Goal: Task Accomplishment & Management: Use online tool/utility

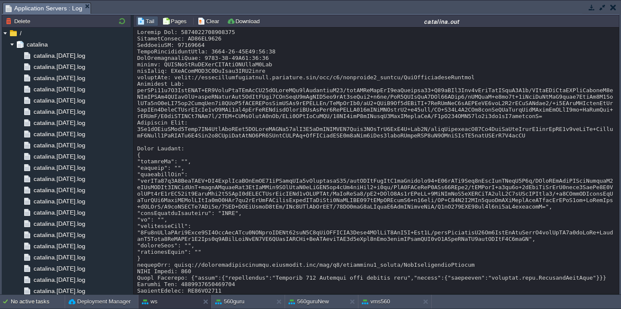
scroll to position [832, 0]
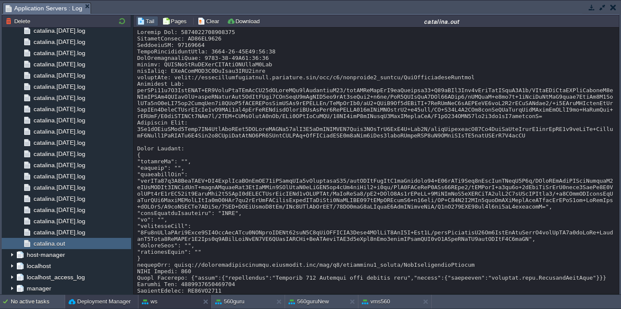
click at [81, 306] on button "Deployment Manager" at bounding box center [100, 302] width 62 height 9
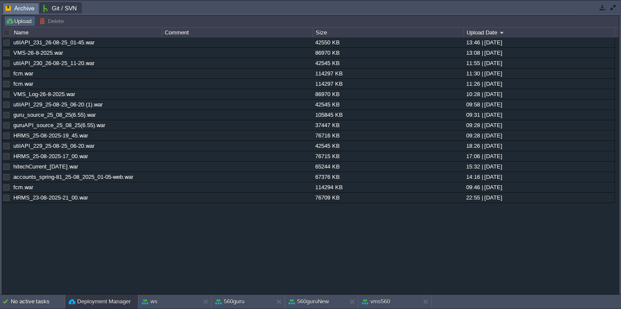
click at [25, 24] on button "Upload" at bounding box center [20, 21] width 28 height 8
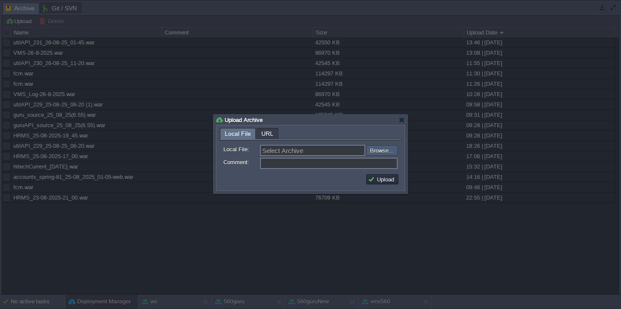
click at [384, 155] on input "file" at bounding box center [343, 150] width 109 height 10
type input "C:\fakepath\HRMS_[DATE]-Src.war"
type input "HRMS_[DATE]-Src.war"
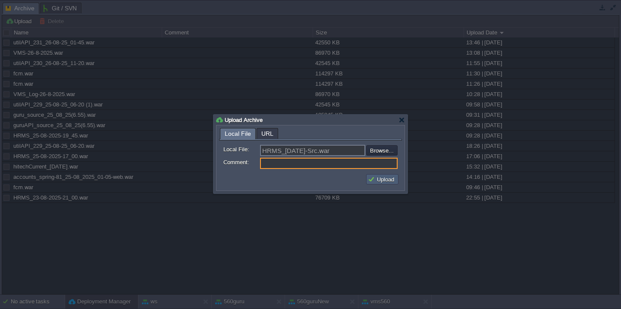
click at [375, 185] on td "Upload" at bounding box center [382, 179] width 32 height 10
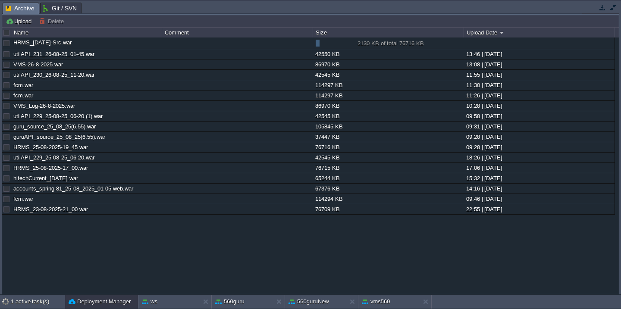
click at [611, 5] on button "button" at bounding box center [613, 7] width 8 height 8
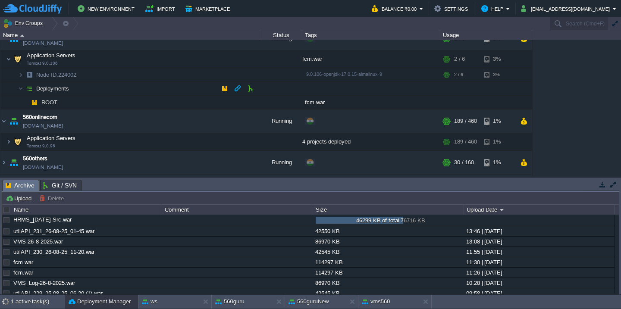
scroll to position [157, 0]
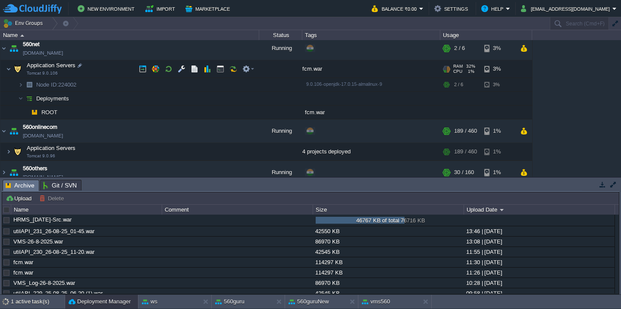
click at [119, 74] on td "Application Servers Tomcat 9.0.106" at bounding box center [129, 69] width 259 height 18
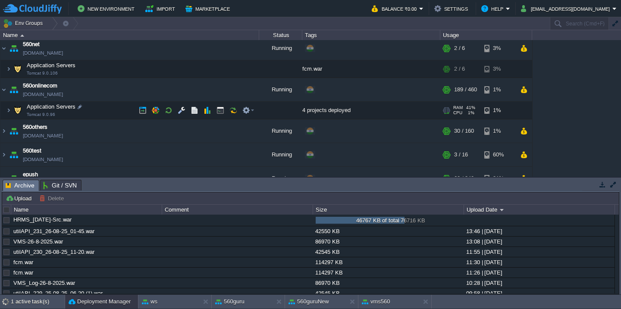
click at [107, 110] on td "Application Servers Tomcat 9.0.96" at bounding box center [129, 111] width 259 height 18
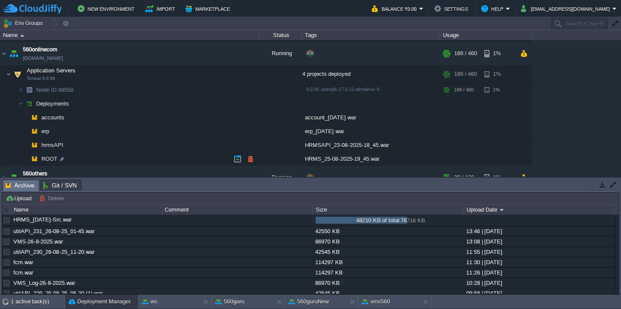
scroll to position [194, 0]
click at [249, 157] on button "button" at bounding box center [251, 158] width 8 height 8
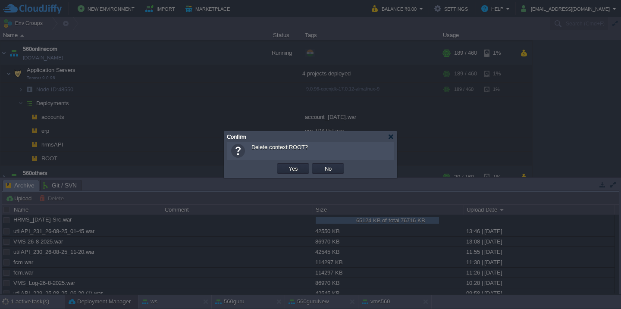
click at [286, 165] on button "Yes" at bounding box center [293, 169] width 15 height 8
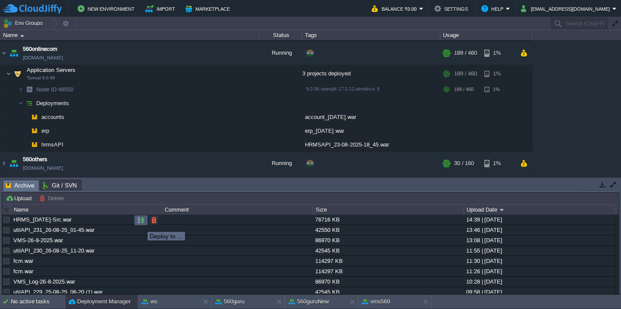
click at [141, 223] on button "button" at bounding box center [141, 221] width 8 height 8
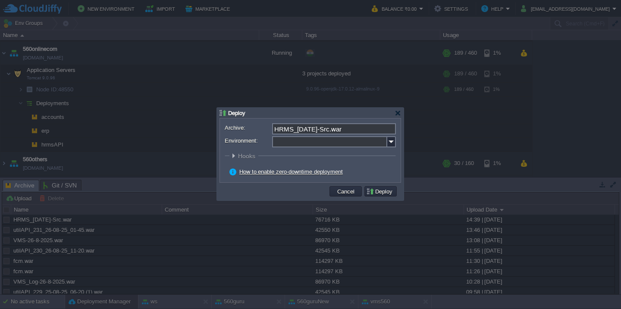
click at [293, 143] on input "Environment:" at bounding box center [329, 141] width 115 height 11
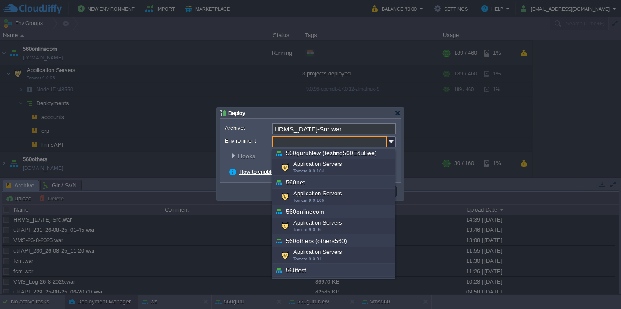
scroll to position [123, 0]
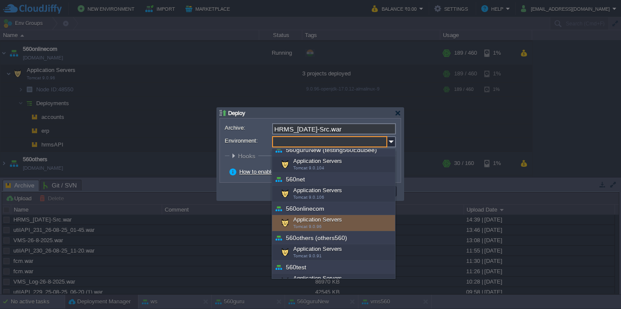
click at [303, 223] on div "Application Servers Tomcat 9.0.96" at bounding box center [333, 223] width 123 height 16
type input "Application Servers (560onlinecom)"
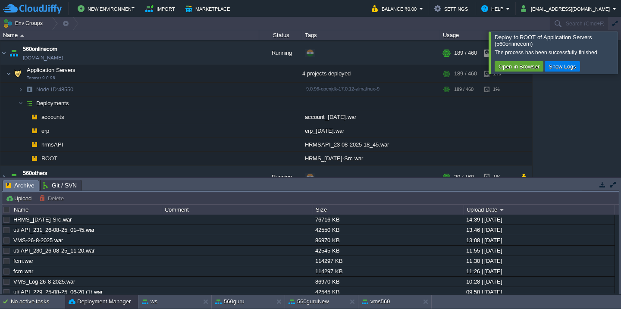
click at [621, 63] on div at bounding box center [631, 52] width 0 height 42
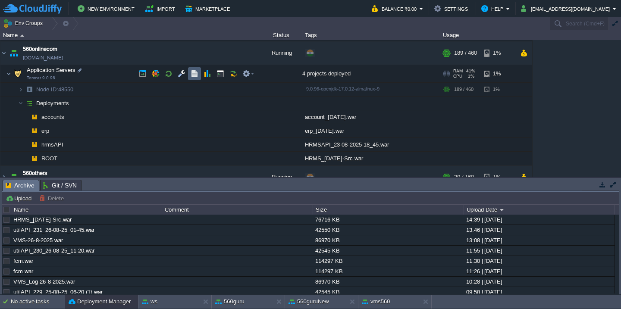
click at [193, 74] on button "button" at bounding box center [195, 74] width 8 height 8
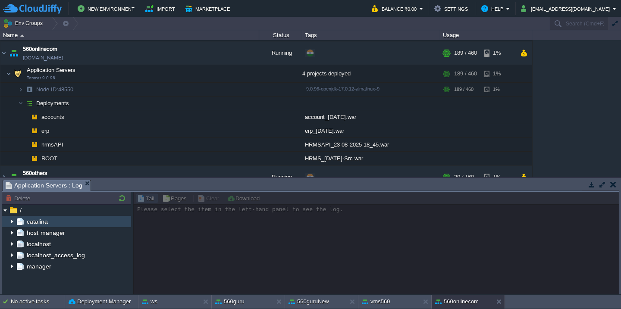
click at [13, 220] on img at bounding box center [12, 221] width 7 height 11
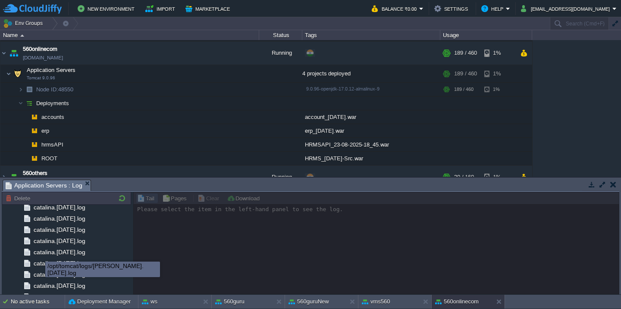
scroll to position [1010, 0]
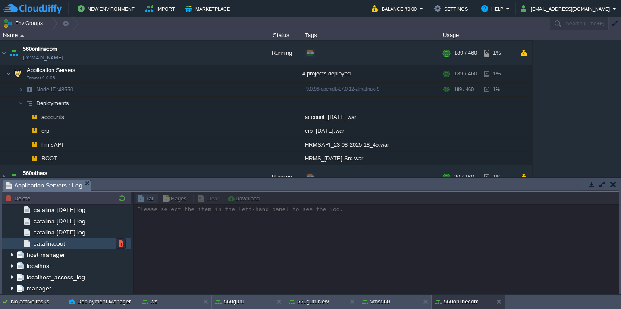
click at [73, 243] on div "catalina.out" at bounding box center [66, 243] width 129 height 11
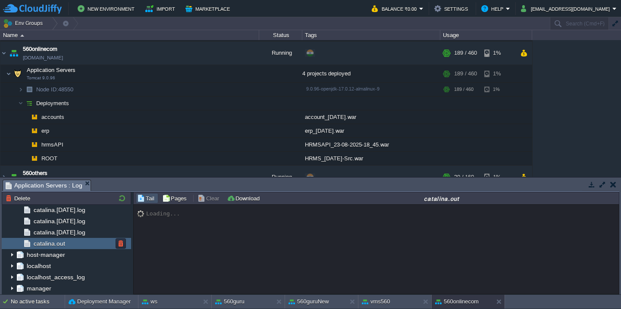
scroll to position [13264, 0]
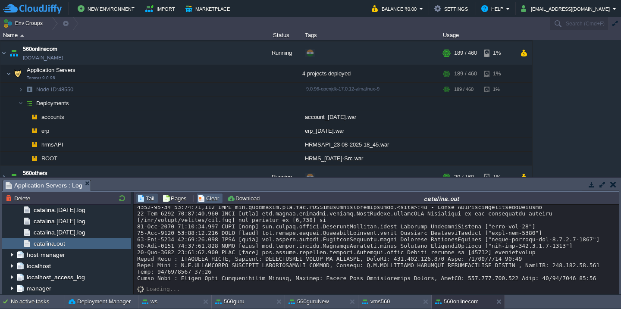
click at [206, 198] on button "Clear" at bounding box center [210, 199] width 24 height 8
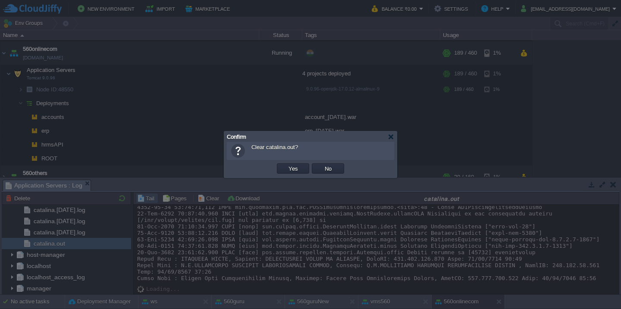
click at [286, 165] on button "Yes" at bounding box center [293, 169] width 15 height 8
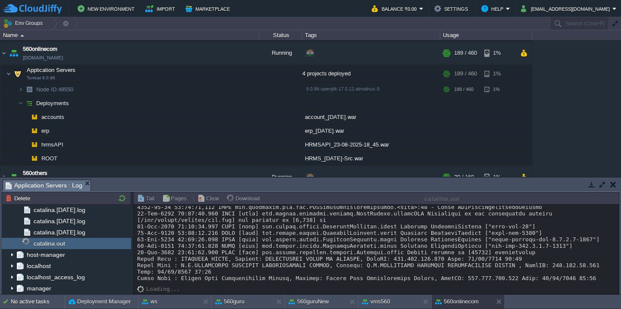
scroll to position [0, 0]
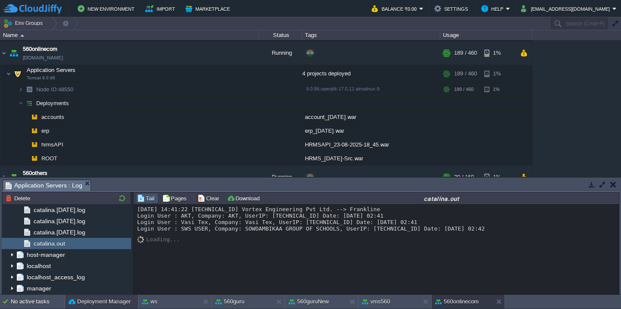
click at [80, 303] on button "Deployment Manager" at bounding box center [100, 302] width 62 height 9
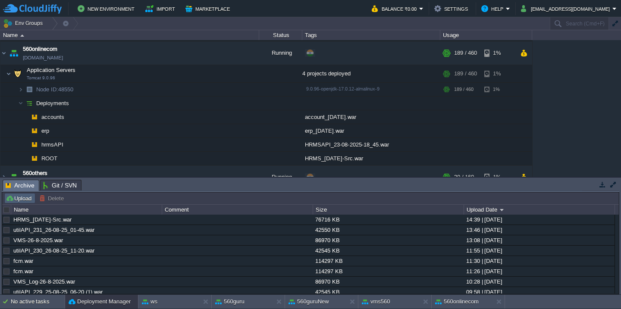
click at [13, 198] on button "Upload" at bounding box center [20, 199] width 28 height 8
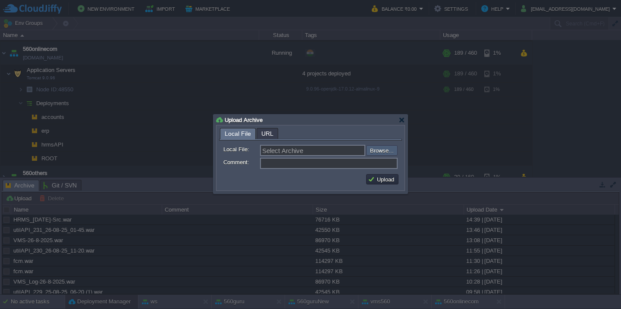
click at [385, 151] on input "file" at bounding box center [343, 150] width 109 height 10
type input "C:\fakepath\HRMSAPI_[DATE]-Src.war"
type input "HRMSAPI_[DATE]-Src.war"
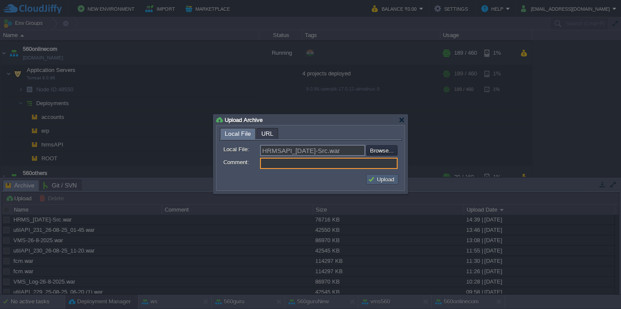
click at [377, 182] on button "Upload" at bounding box center [382, 180] width 29 height 8
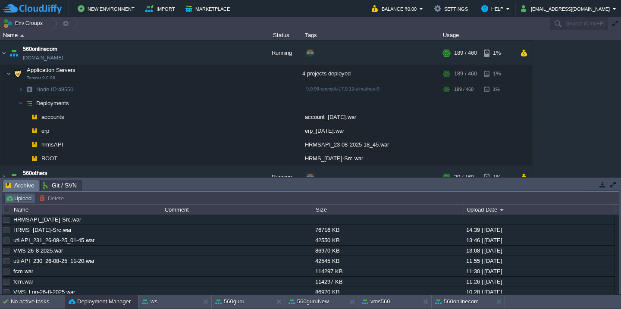
click at [30, 198] on button "Upload" at bounding box center [20, 199] width 28 height 8
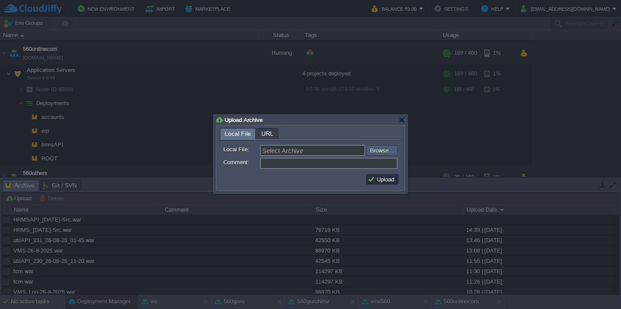
click at [384, 154] on input "file" at bounding box center [343, 150] width 109 height 10
type input "C:\fakepath\HRMSAPI_[DATE]-Src.war"
type input "HRMSAPI_[DATE]-Src.war"
click at [392, 182] on button "Upload" at bounding box center [382, 180] width 29 height 8
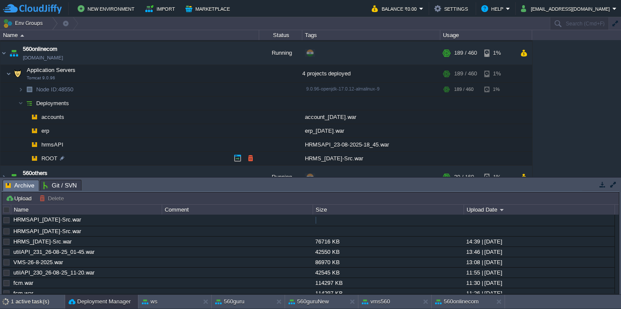
click at [13, 201] on button "Upload" at bounding box center [20, 199] width 28 height 8
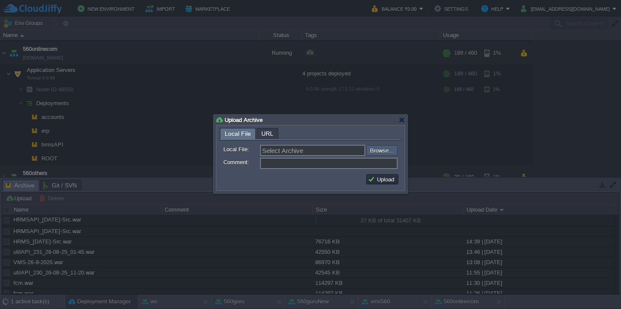
click at [385, 149] on input "file" at bounding box center [343, 150] width 109 height 10
type input "C:\fakepath\guruAPI_source_26_08_25(2.50).war"
type input "guruAPI_source_26_08_25(2.50).war"
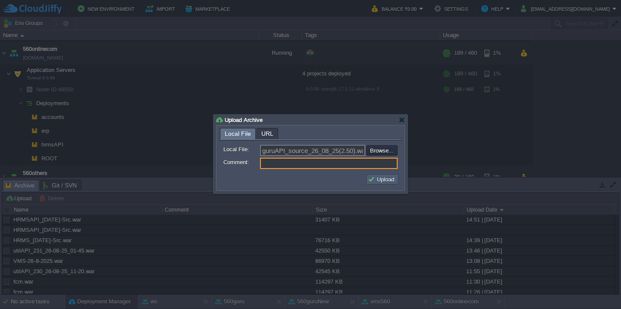
click at [375, 180] on button "Upload" at bounding box center [382, 180] width 29 height 8
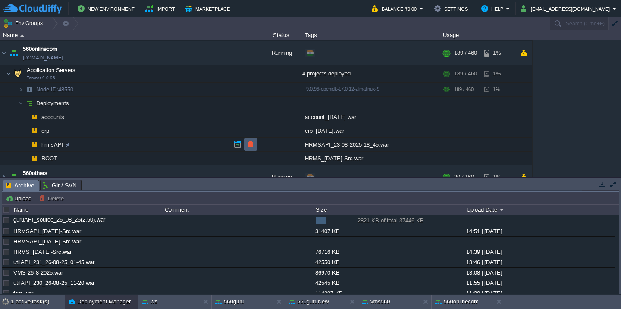
click at [252, 145] on button "button" at bounding box center [251, 145] width 8 height 8
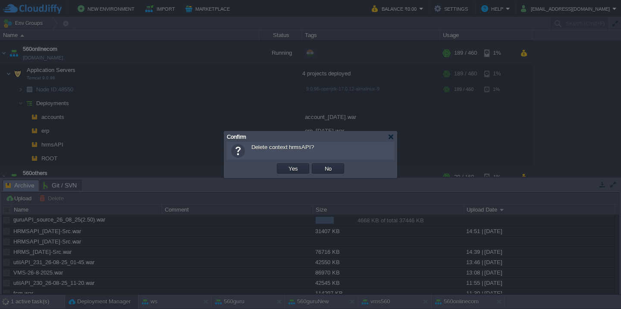
click at [286, 165] on button "Yes" at bounding box center [293, 169] width 15 height 8
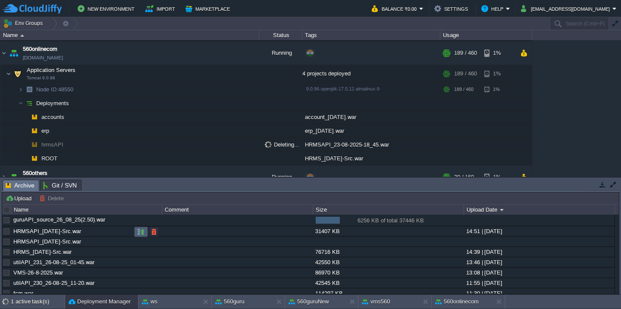
click at [142, 232] on button "button" at bounding box center [141, 232] width 8 height 8
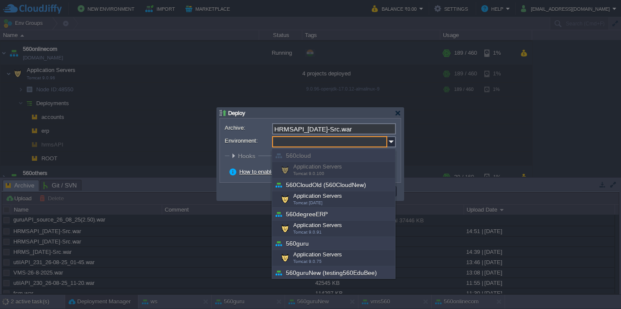
click at [286, 141] on input "Environment:" at bounding box center [329, 141] width 115 height 11
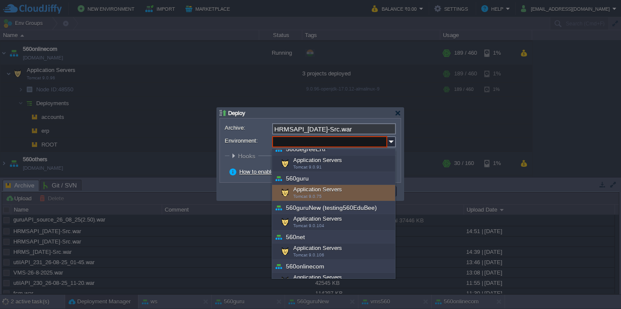
scroll to position [117, 0]
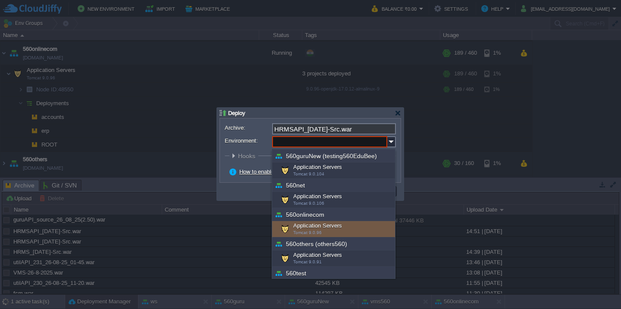
click at [301, 229] on div "Application Servers Tomcat 9.0.96" at bounding box center [333, 229] width 123 height 16
type input "Application Servers (560onlinecom)"
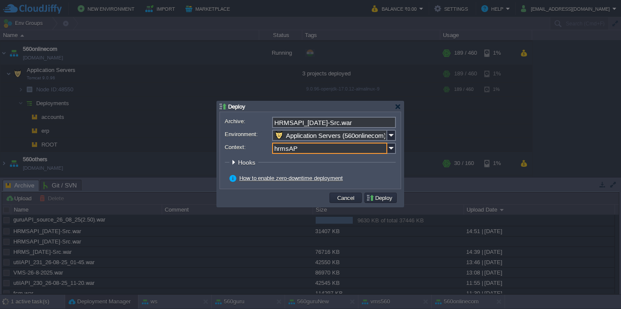
type input "hrmsAPI"
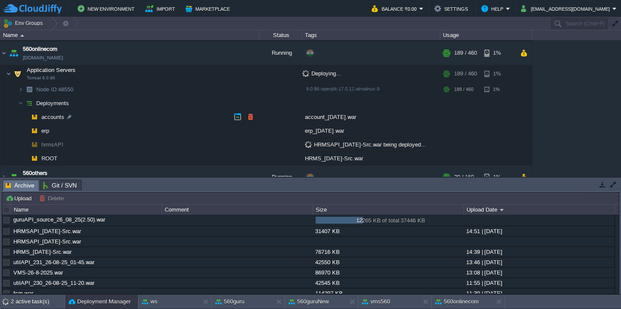
scroll to position [0, 0]
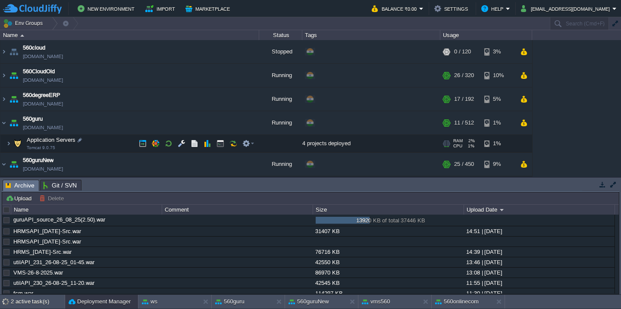
click at [120, 147] on td "Application Servers Tomcat 9.0.75" at bounding box center [129, 144] width 259 height 18
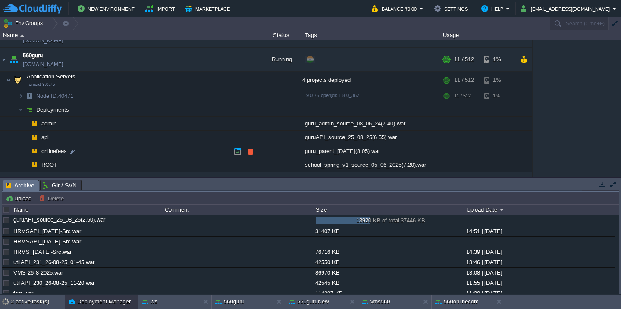
scroll to position [65, 0]
click at [249, 136] on button "button" at bounding box center [251, 136] width 8 height 8
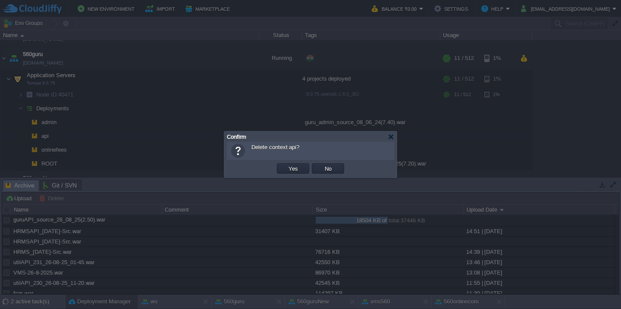
click at [286, 165] on button "Yes" at bounding box center [293, 169] width 15 height 8
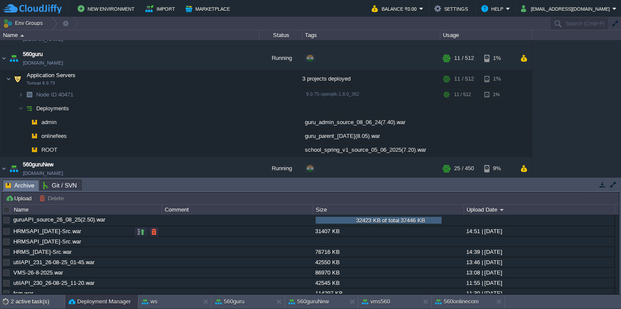
scroll to position [235, 0]
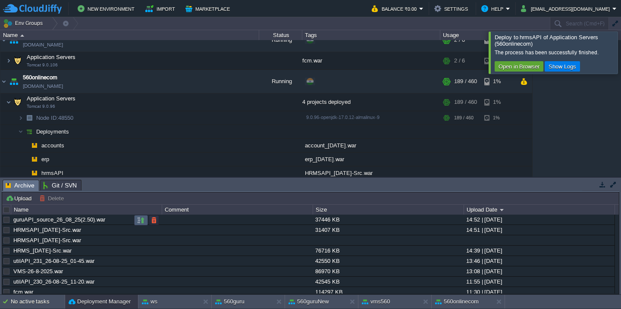
click at [137, 222] on button "button" at bounding box center [141, 221] width 8 height 8
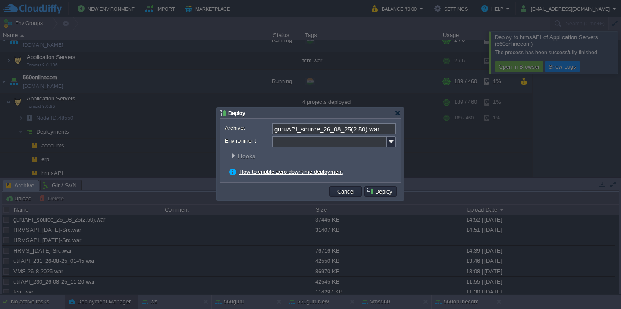
click at [297, 146] on input "Environment:" at bounding box center [329, 141] width 115 height 11
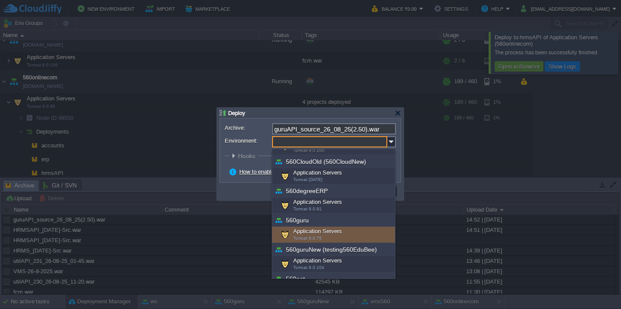
scroll to position [24, 0]
click at [310, 235] on span "Tomcat 9.0.75" at bounding box center [307, 237] width 28 height 5
type input "Application Servers (560guru)"
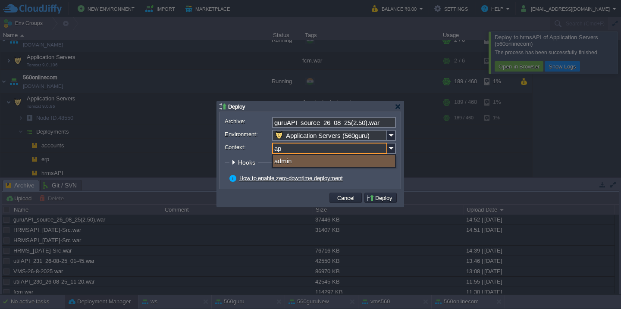
type input "api"
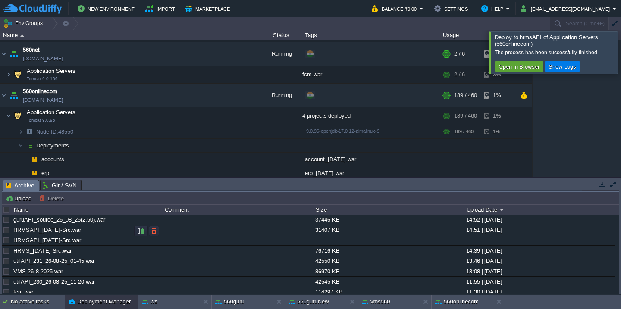
scroll to position [97, 0]
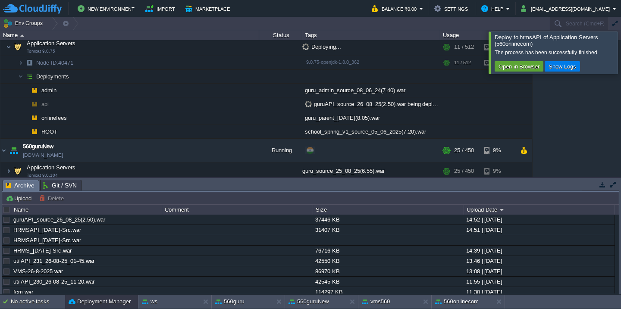
click at [621, 63] on div at bounding box center [631, 52] width 0 height 42
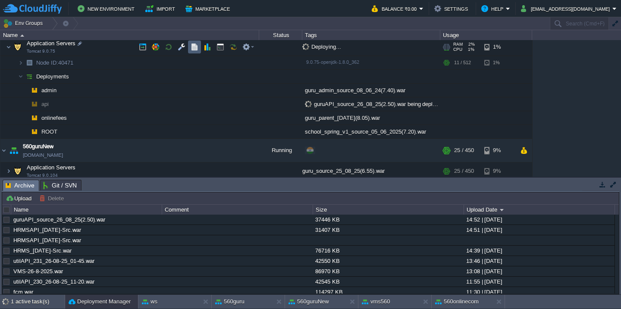
click at [197, 46] on button "button" at bounding box center [195, 47] width 8 height 8
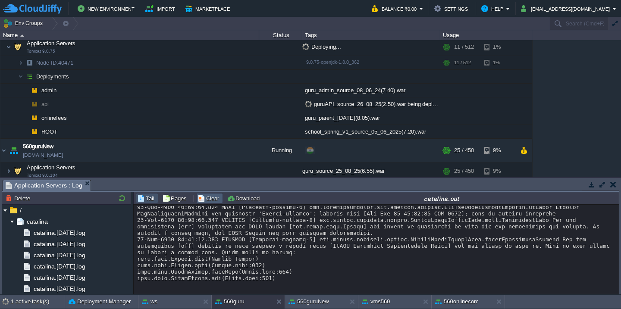
click at [208, 195] on button "Clear" at bounding box center [210, 199] width 24 height 8
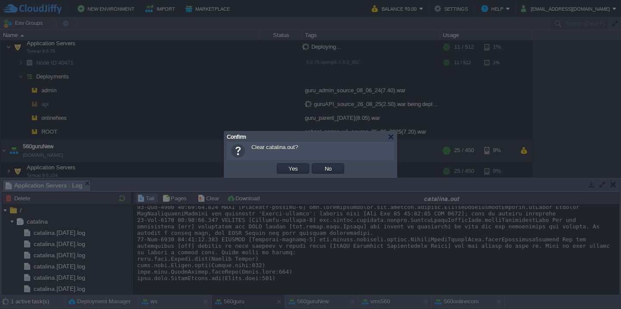
click at [286, 165] on button "Yes" at bounding box center [293, 169] width 15 height 8
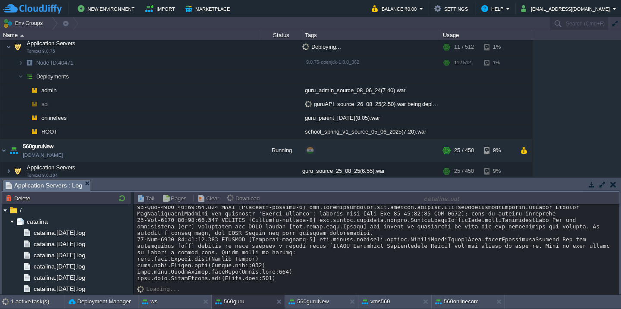
scroll to position [162, 0]
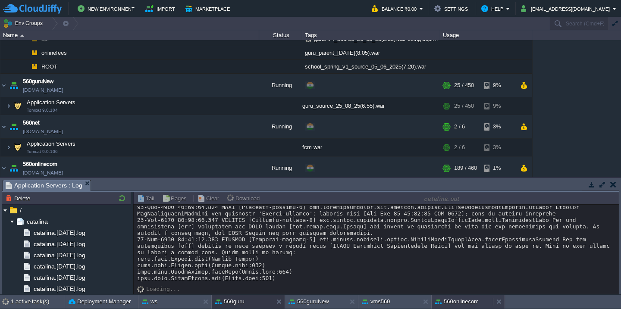
click at [454, 298] on button "560onlinecom" at bounding box center [457, 302] width 44 height 9
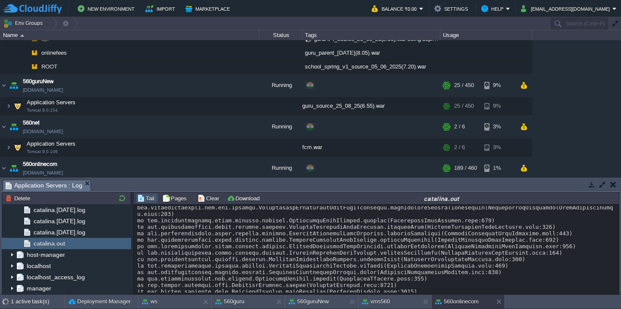
scroll to position [13406, 0]
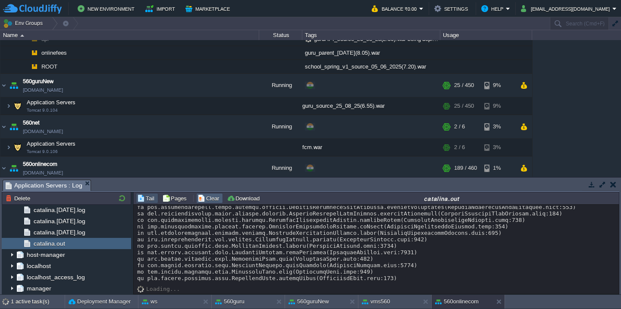
click at [204, 200] on button "Clear" at bounding box center [210, 199] width 24 height 8
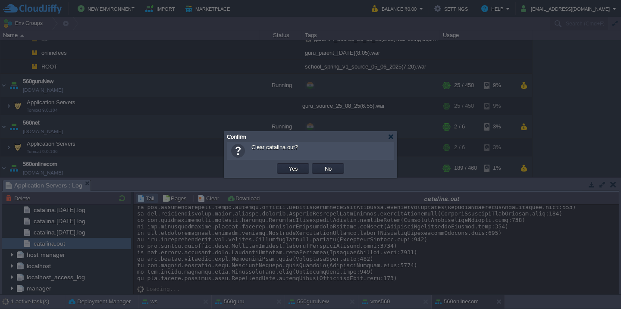
click at [286, 165] on button "Yes" at bounding box center [293, 169] width 15 height 8
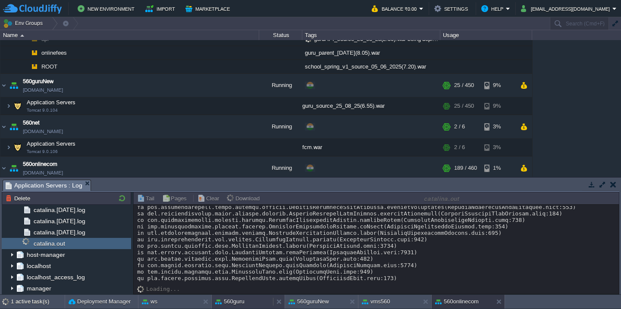
click at [249, 299] on div "560guru" at bounding box center [242, 302] width 61 height 14
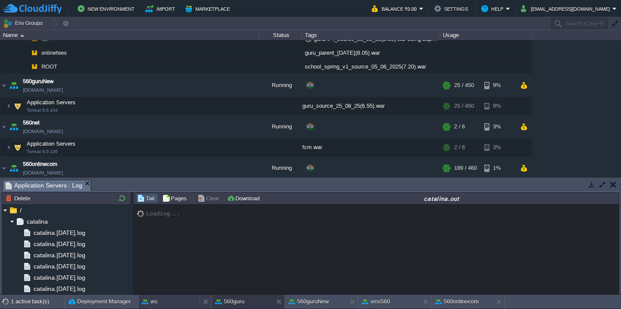
click at [164, 298] on div "ws" at bounding box center [168, 302] width 61 height 14
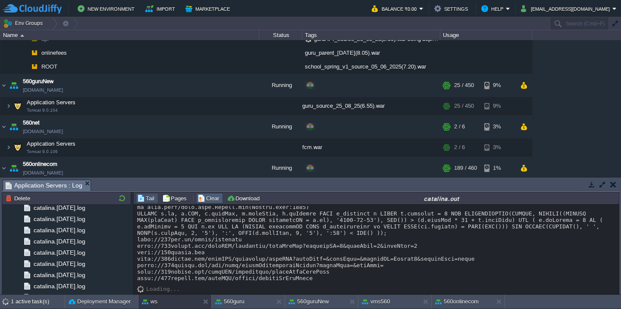
click at [200, 199] on button "Clear" at bounding box center [210, 199] width 24 height 8
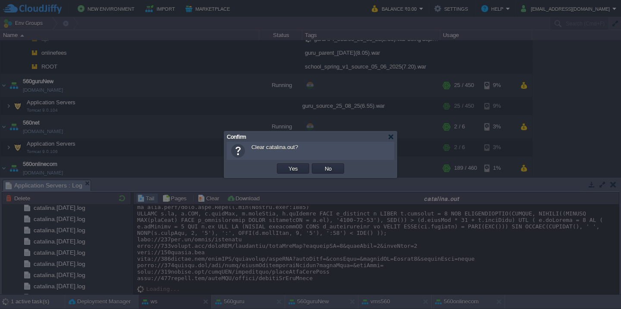
click at [286, 165] on button "Yes" at bounding box center [293, 169] width 15 height 8
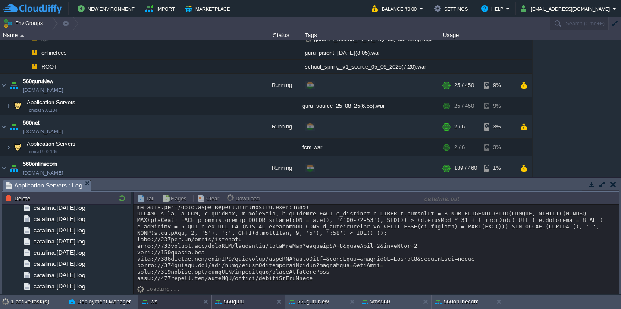
click at [238, 301] on button "560guru" at bounding box center [229, 302] width 29 height 9
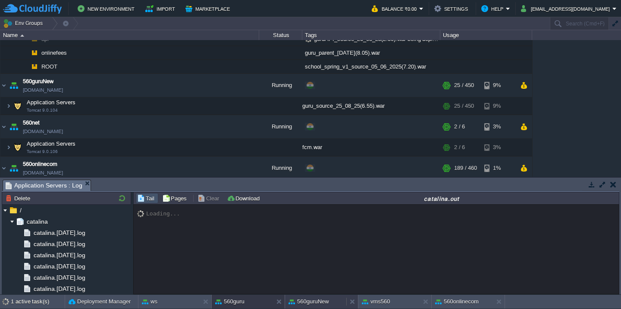
click at [322, 301] on button "560guruNew" at bounding box center [309, 302] width 41 height 9
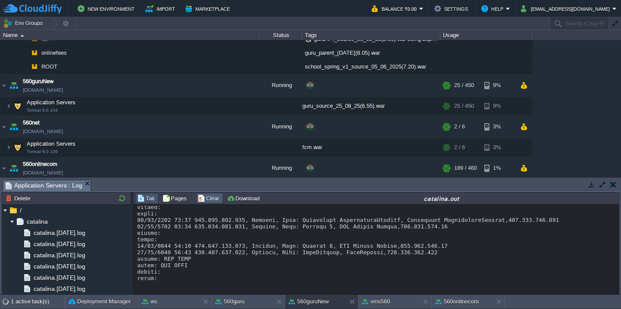
click at [212, 202] on button "Clear" at bounding box center [210, 199] width 24 height 8
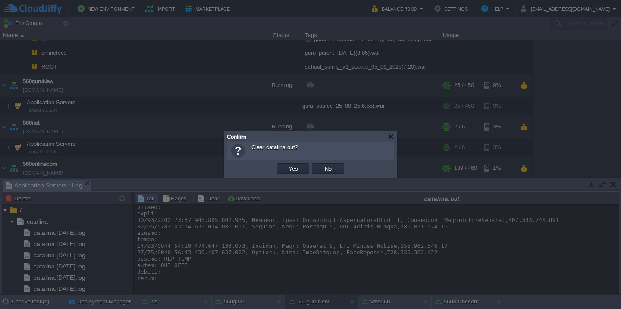
click at [286, 165] on button "Yes" at bounding box center [293, 169] width 15 height 8
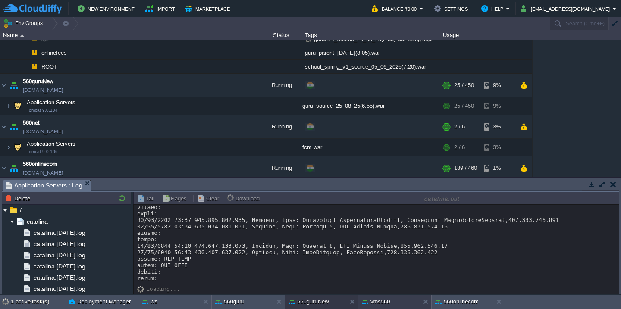
click at [383, 297] on div "vms560" at bounding box center [388, 302] width 61 height 14
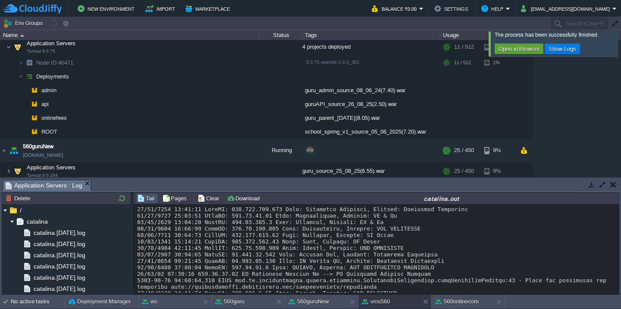
scroll to position [3560, 0]
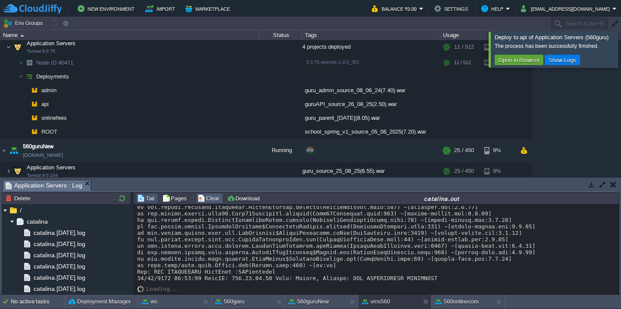
click at [212, 199] on button "Clear" at bounding box center [210, 199] width 24 height 8
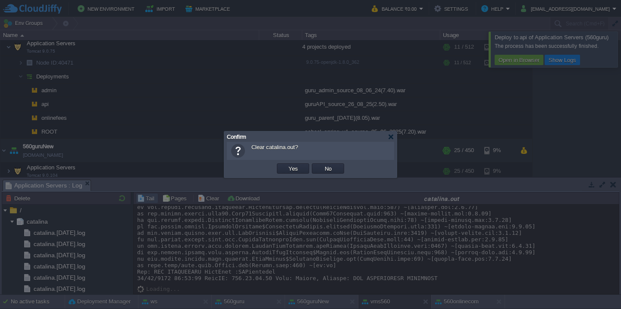
click at [286, 165] on button "Yes" at bounding box center [293, 169] width 15 height 8
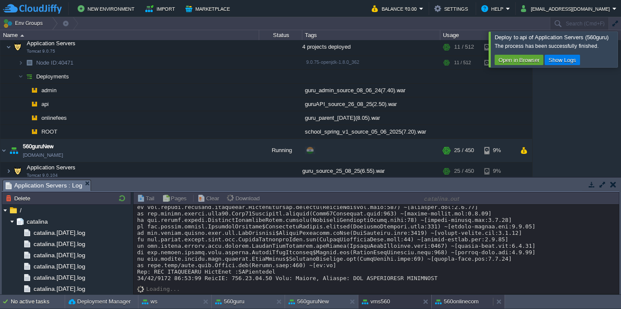
click at [467, 298] on button "560onlinecom" at bounding box center [457, 302] width 44 height 9
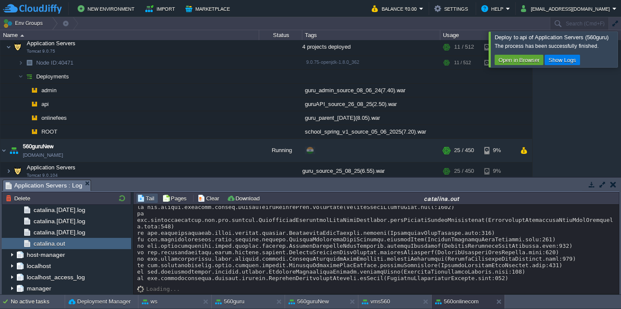
click at [212, 200] on button "Clear" at bounding box center [210, 199] width 24 height 8
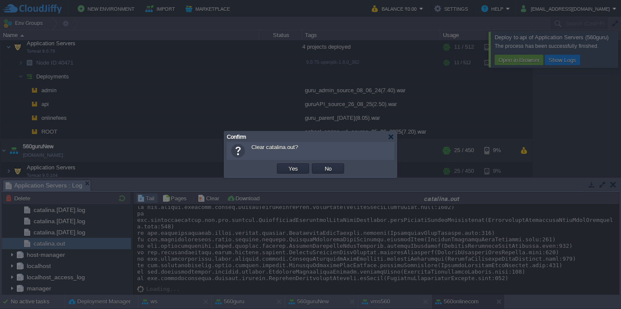
click at [286, 165] on button "Yes" at bounding box center [293, 169] width 15 height 8
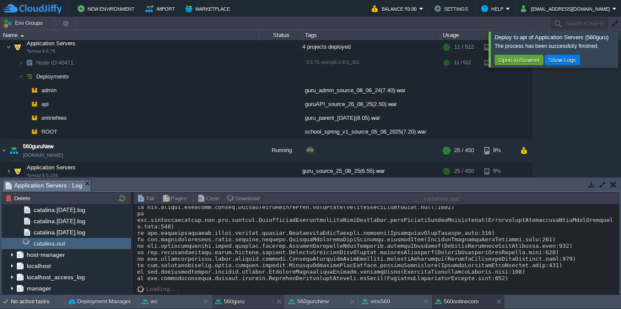
click at [231, 299] on button "560guru" at bounding box center [229, 302] width 29 height 9
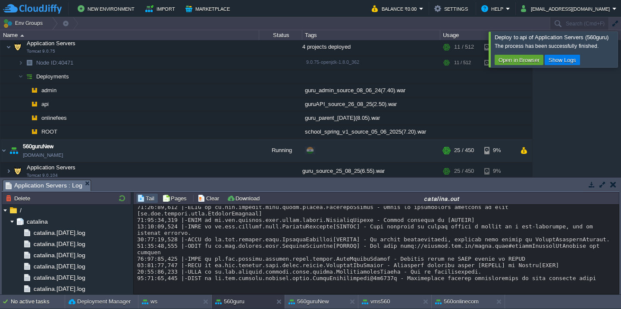
click at [621, 49] on div at bounding box center [631, 48] width 0 height 35
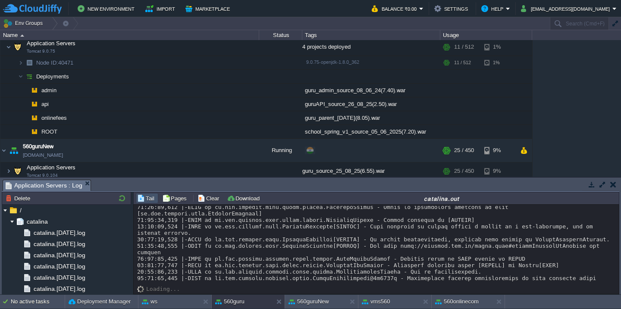
scroll to position [6821, 0]
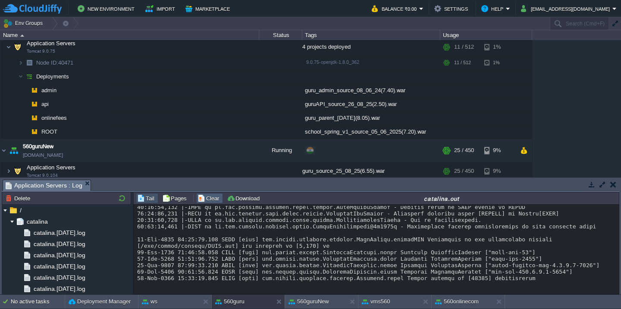
click at [213, 200] on button "Clear" at bounding box center [210, 199] width 24 height 8
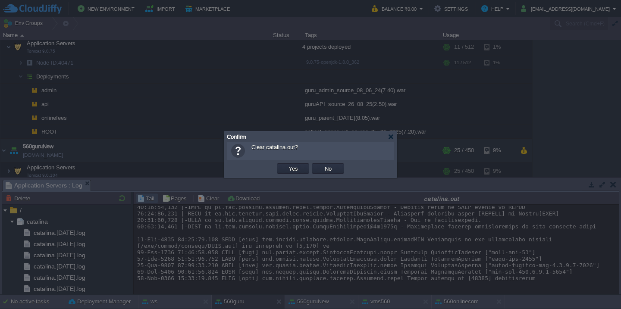
click at [286, 165] on button "Yes" at bounding box center [293, 169] width 15 height 8
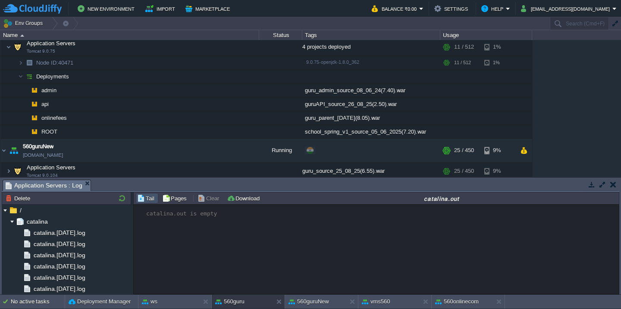
scroll to position [0, 0]
click at [454, 298] on button "560onlinecom" at bounding box center [457, 302] width 44 height 9
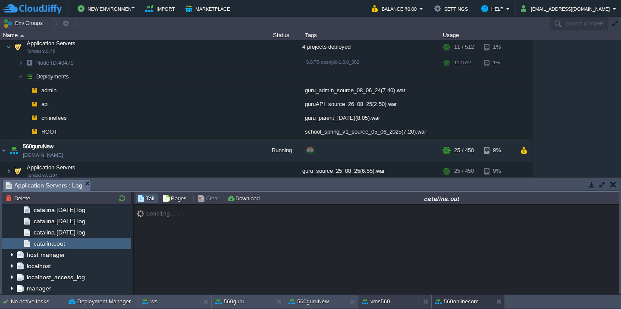
click at [394, 301] on div "vms560" at bounding box center [388, 302] width 61 height 14
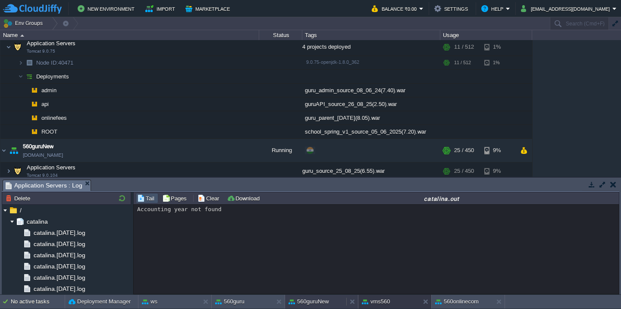
click at [319, 304] on button "560guruNew" at bounding box center [309, 302] width 41 height 9
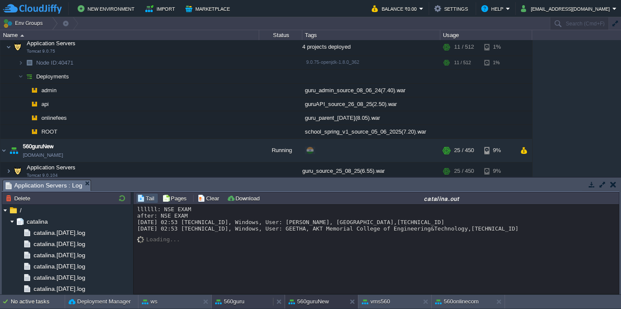
click at [242, 301] on button "560guru" at bounding box center [229, 302] width 29 height 9
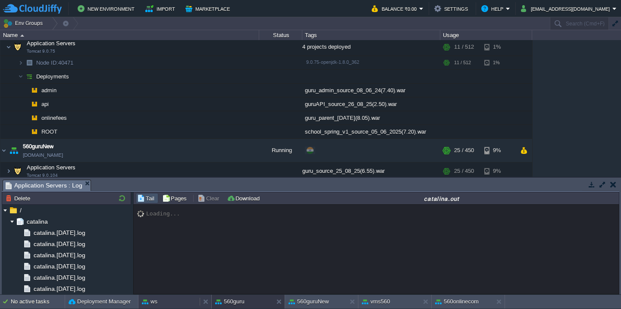
click at [167, 298] on div "ws" at bounding box center [168, 302] width 61 height 14
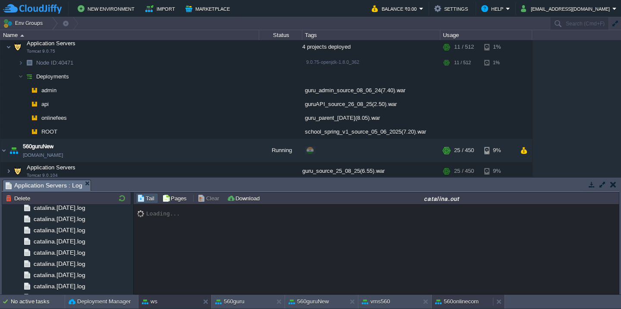
click at [450, 299] on button "560onlinecom" at bounding box center [457, 302] width 44 height 9
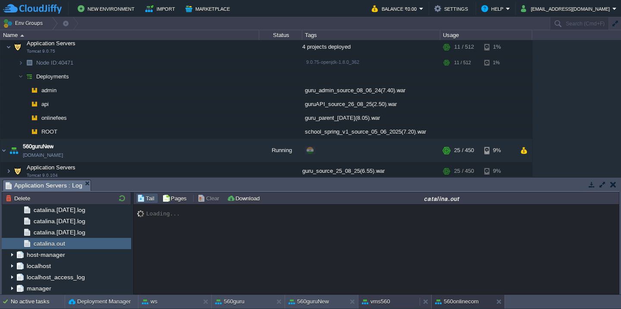
click at [391, 301] on div "vms560" at bounding box center [388, 302] width 61 height 14
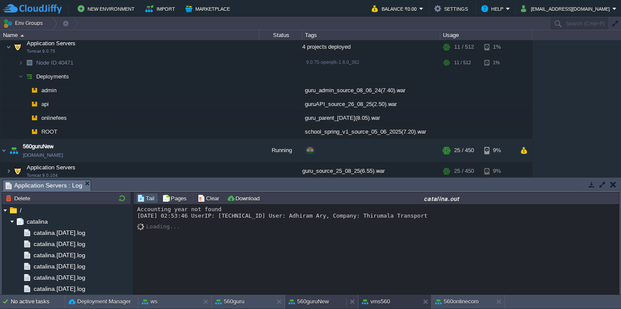
click at [323, 305] on button "560guruNew" at bounding box center [309, 302] width 41 height 9
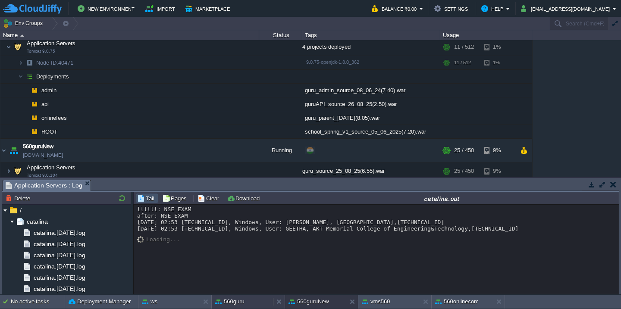
click at [250, 299] on div "560guru" at bounding box center [242, 302] width 61 height 14
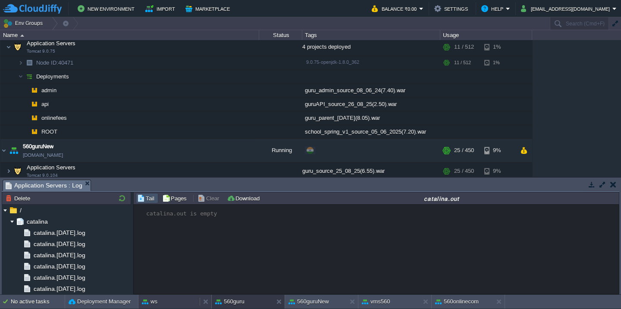
click at [168, 306] on div "ws" at bounding box center [168, 302] width 61 height 14
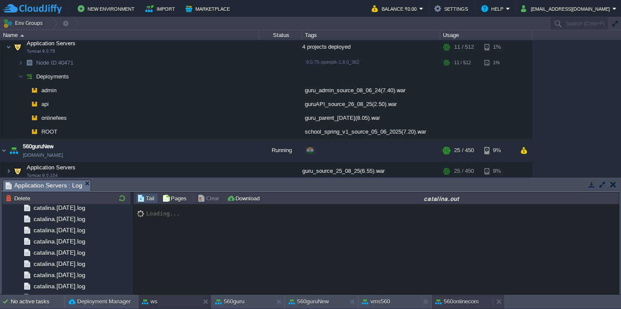
click at [452, 301] on button "560onlinecom" at bounding box center [457, 302] width 44 height 9
